Goal: Check status: Check status

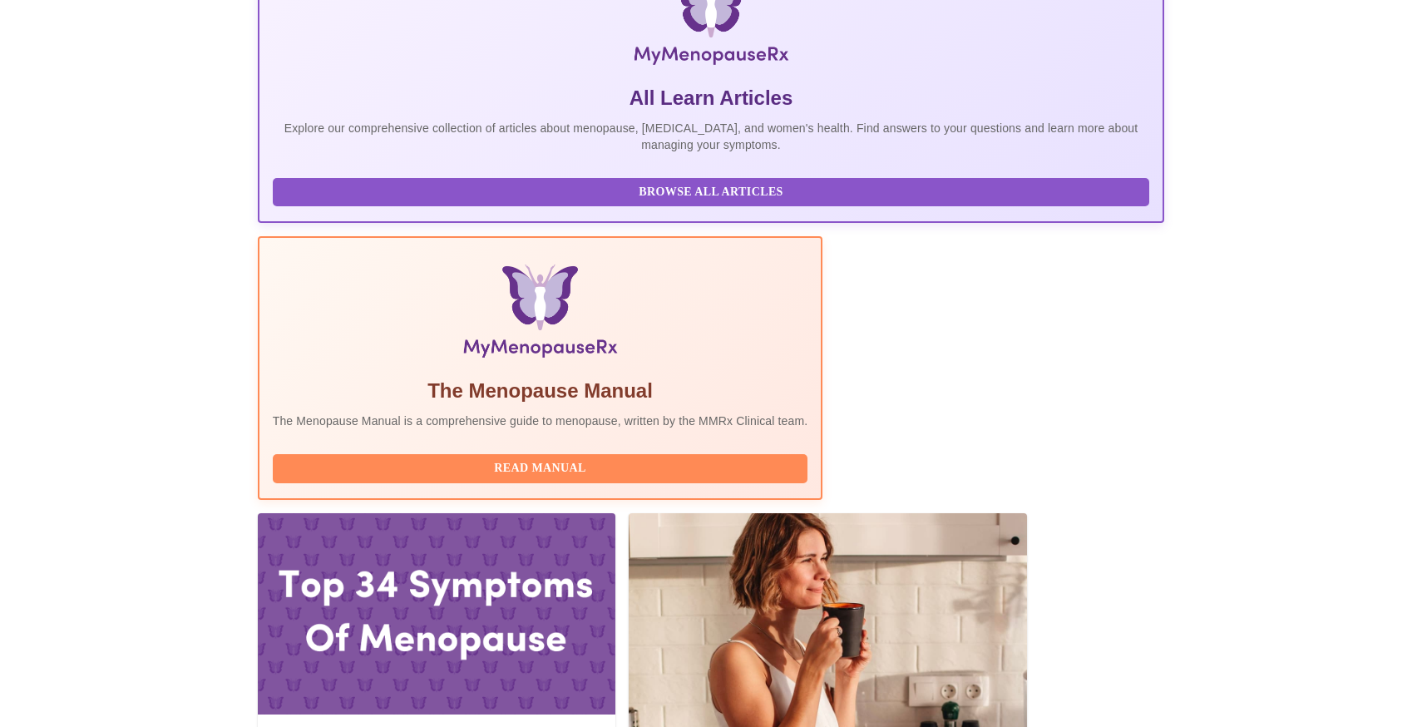
scroll to position [420, 0]
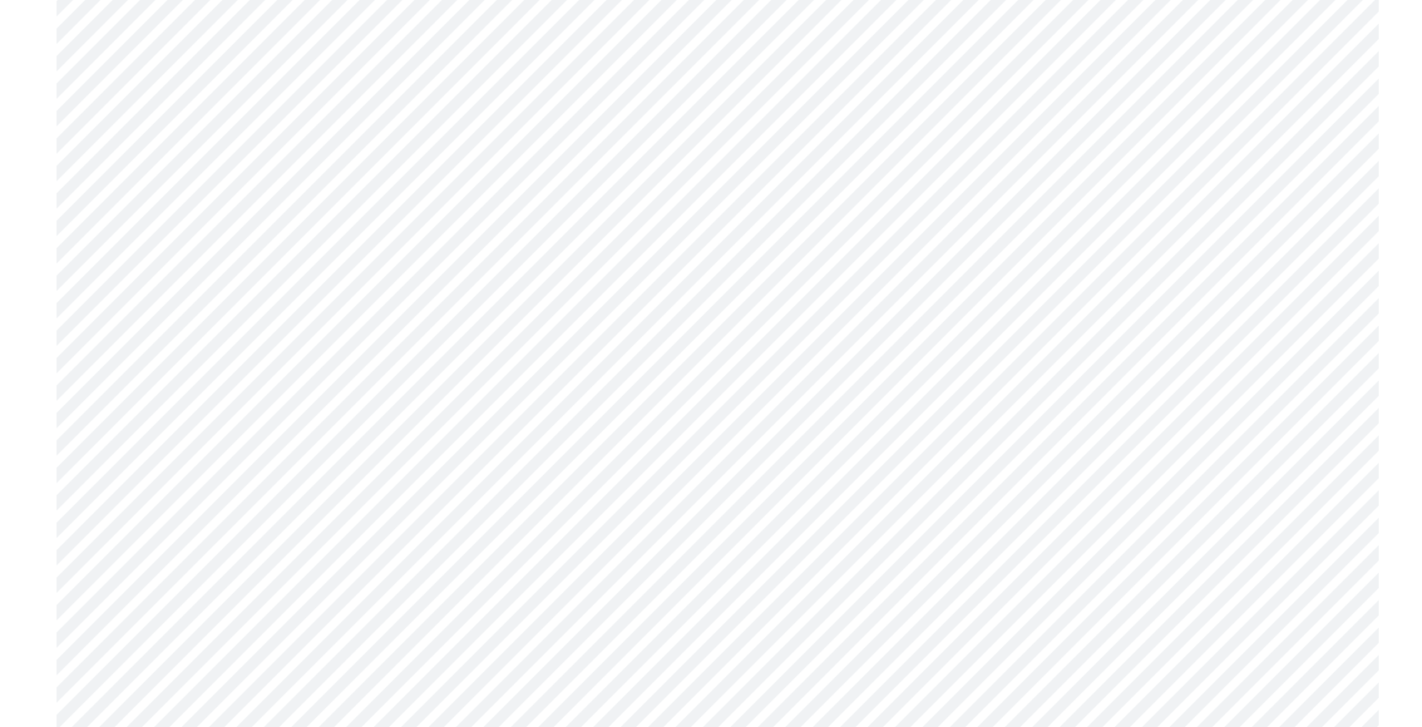
scroll to position [7800, 0]
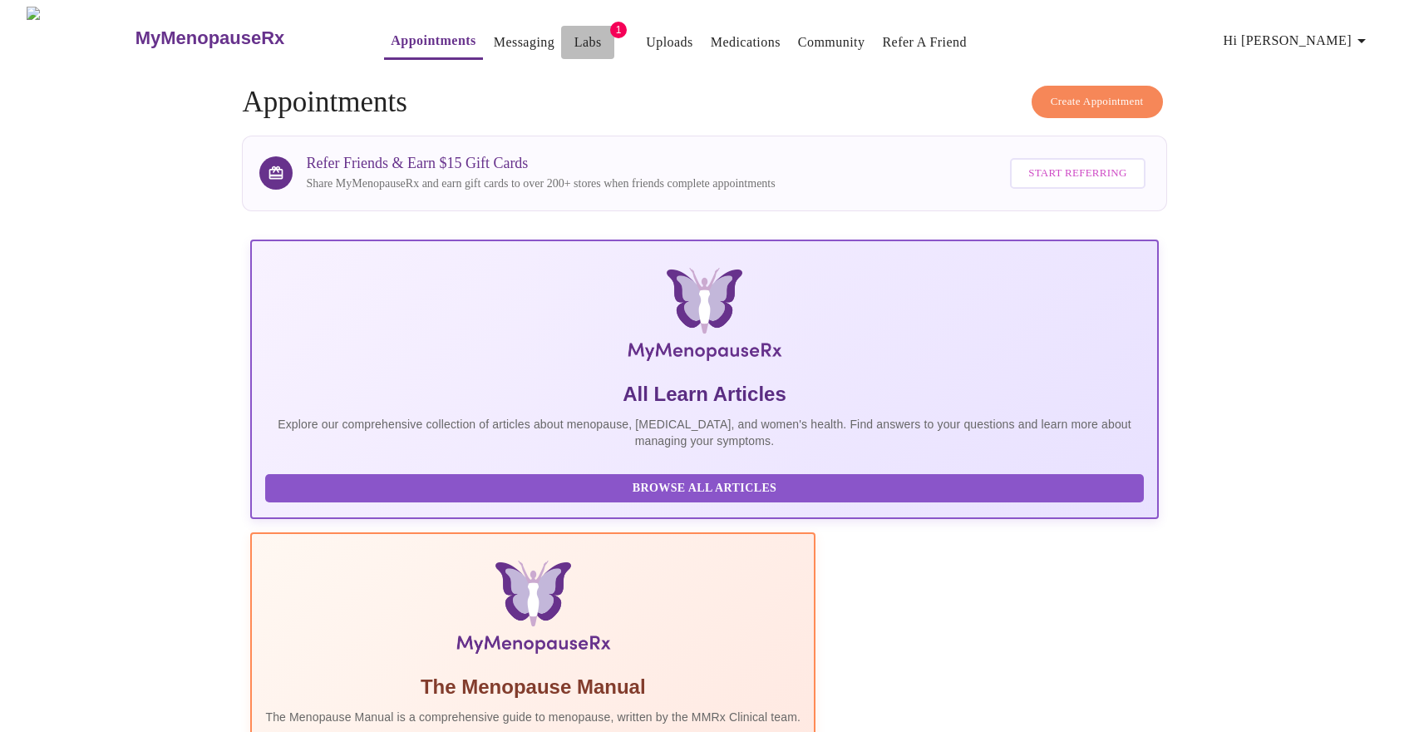
click at [575, 32] on link "Labs" at bounding box center [588, 42] width 27 height 23
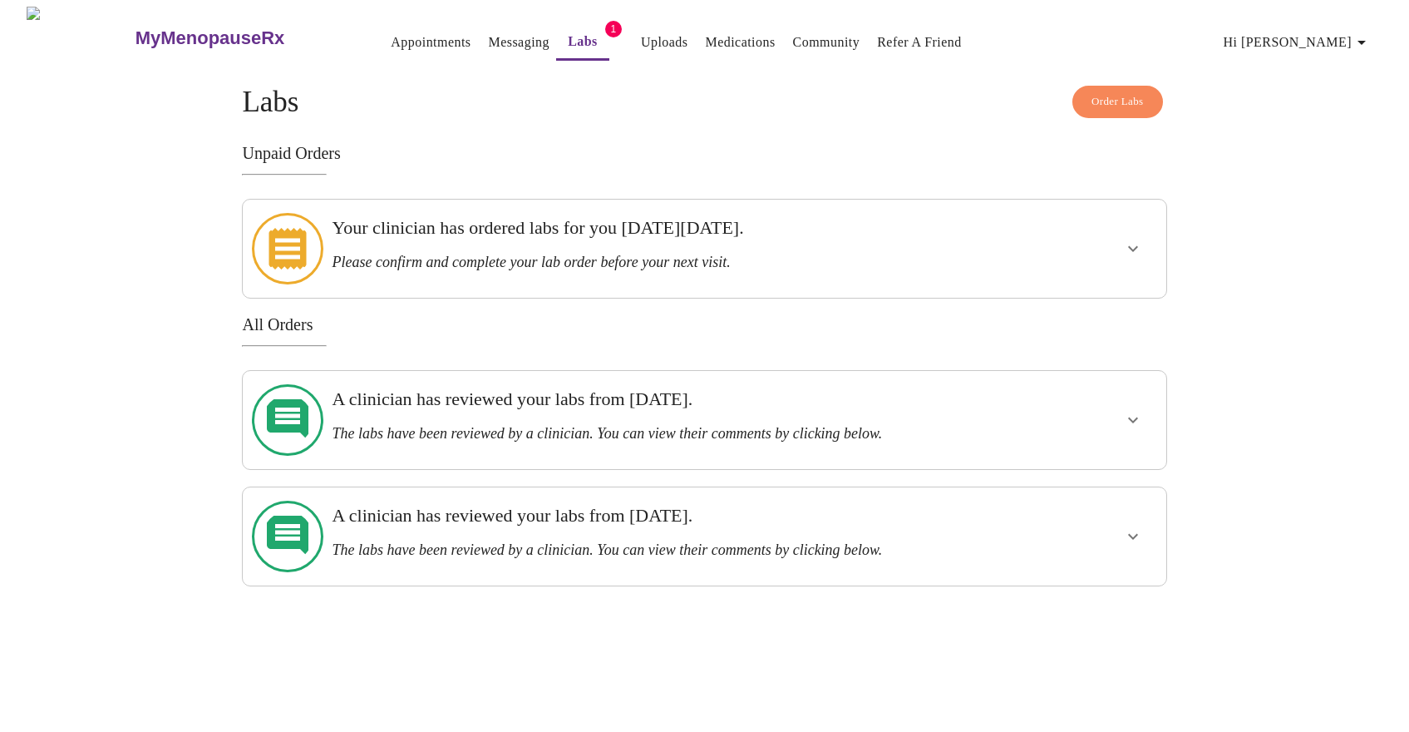
click at [1135, 239] on icon "show more" at bounding box center [1133, 249] width 20 height 20
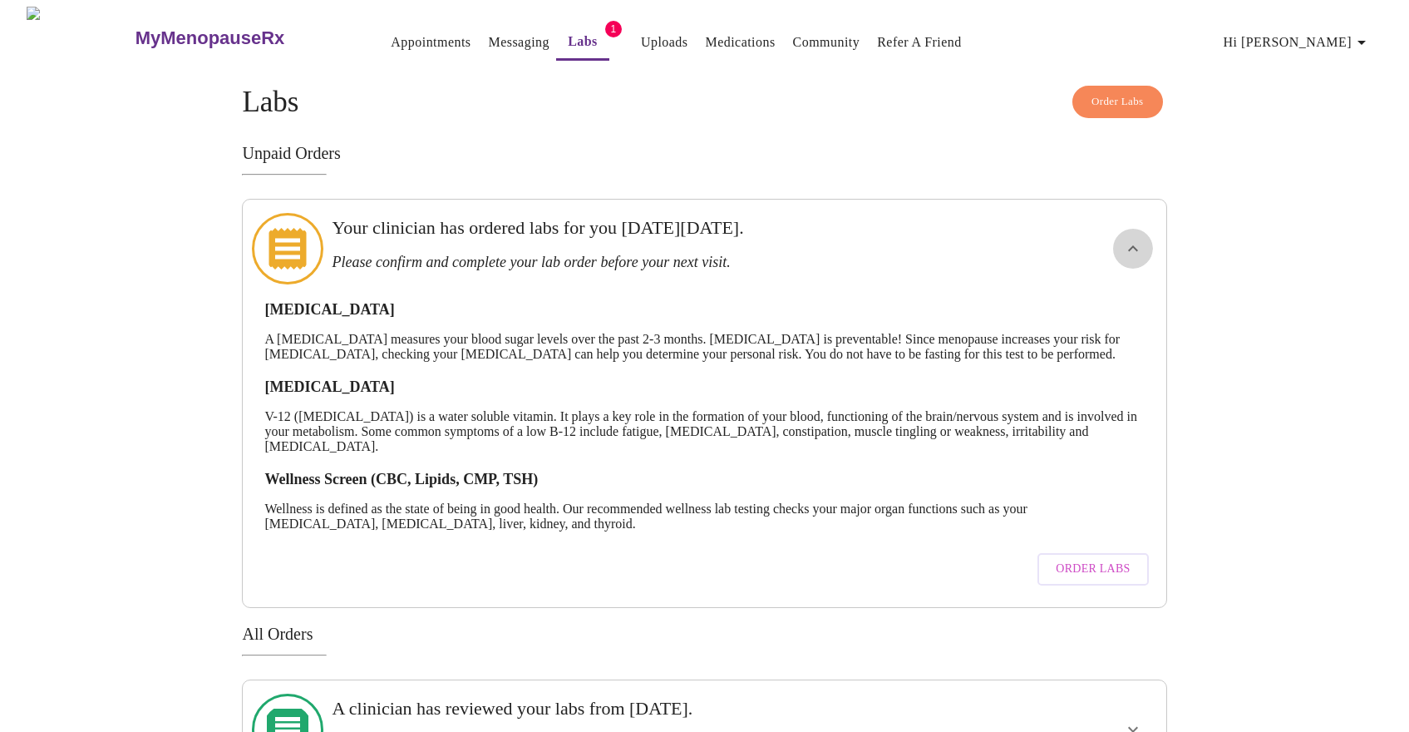
click at [1135, 239] on icon "show more" at bounding box center [1133, 249] width 20 height 20
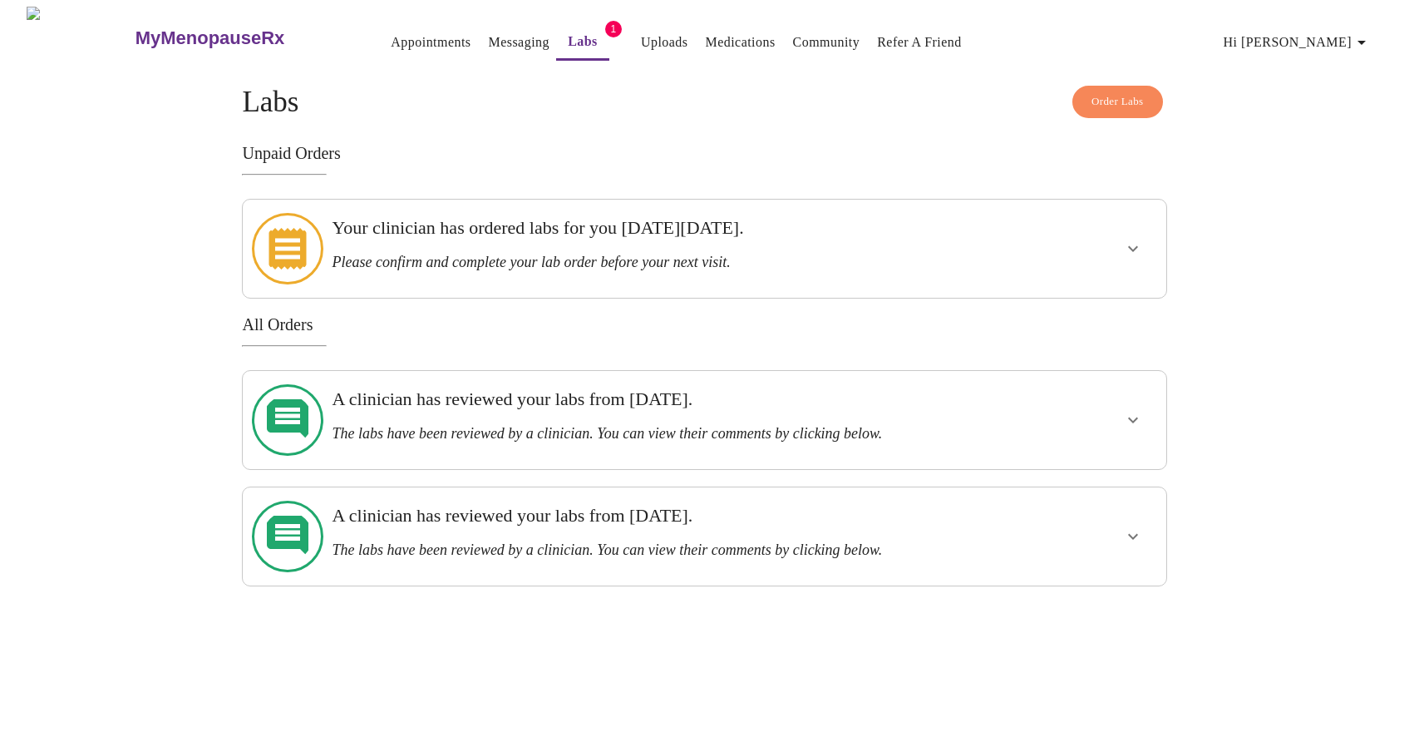
click at [1153, 379] on div at bounding box center [1083, 419] width 151 height 85
click at [1145, 400] on button "show more" at bounding box center [1133, 420] width 40 height 40
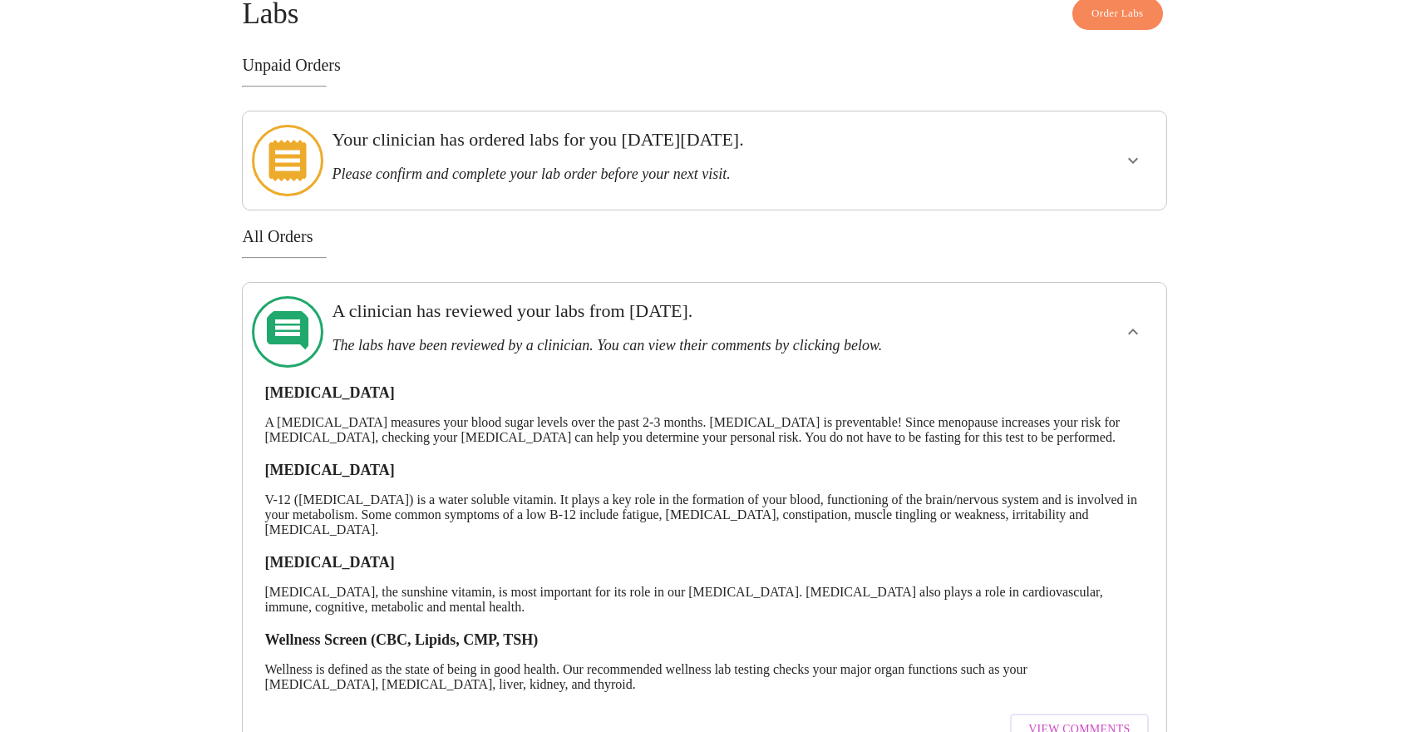
scroll to position [86, 0]
click at [1136, 323] on icon "show more" at bounding box center [1133, 333] width 20 height 20
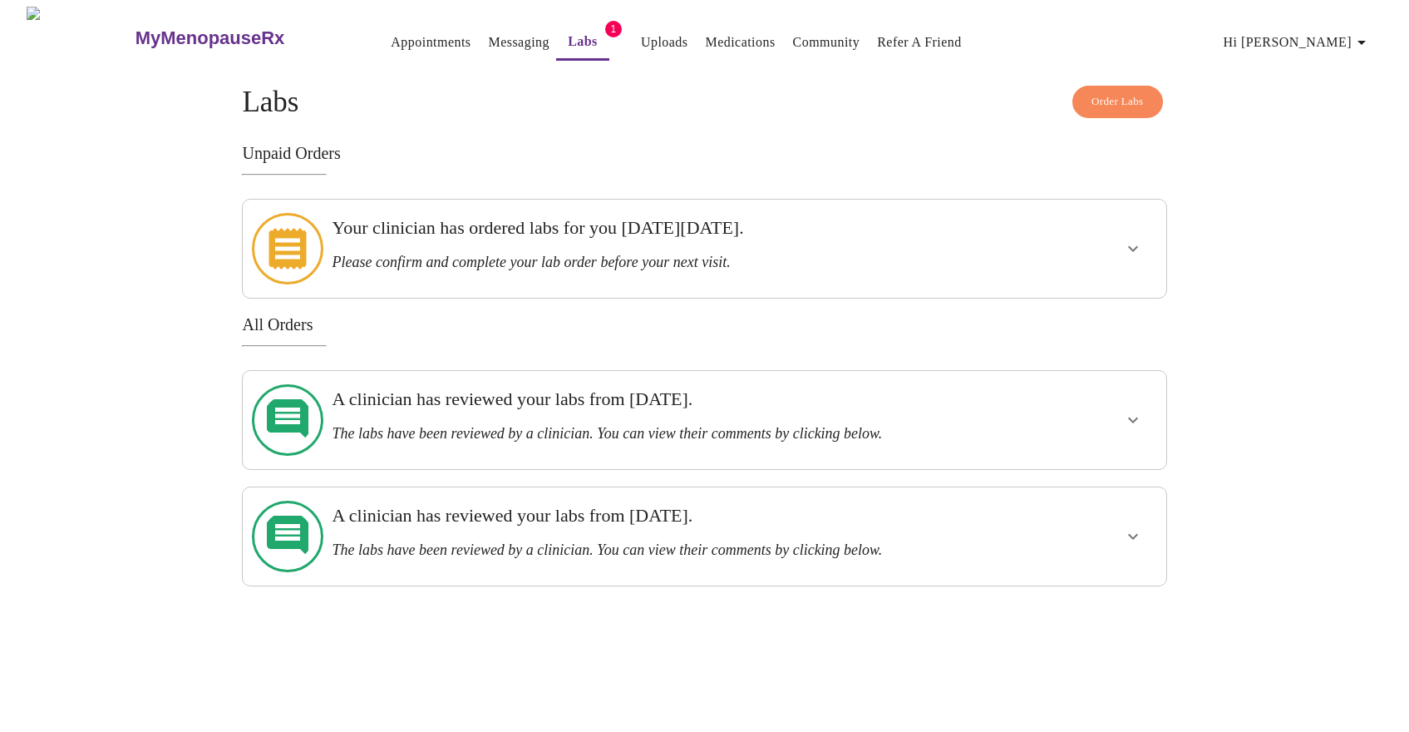
scroll to position [0, 0]
